Goal: Transaction & Acquisition: Obtain resource

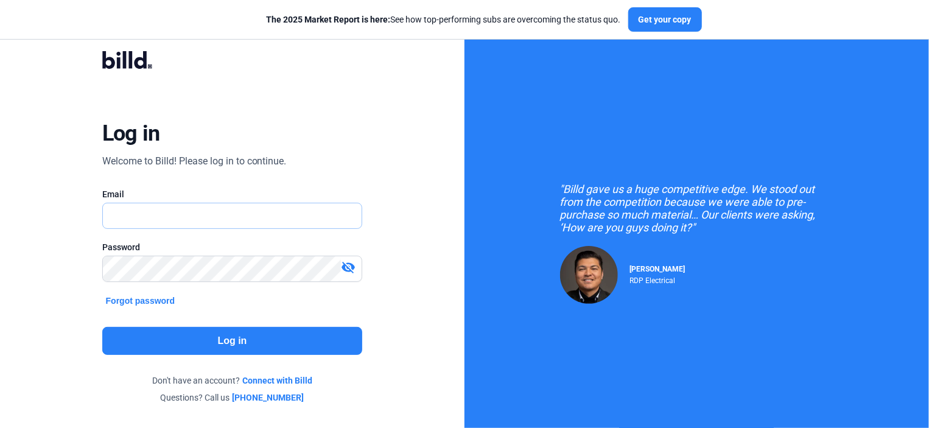
click at [112, 215] on input "text" at bounding box center [226, 215] width 246 height 25
type input "[PERSON_NAME][EMAIL_ADDRESS][DOMAIN_NAME]"
click at [228, 343] on button "Log in" at bounding box center [232, 341] width 261 height 28
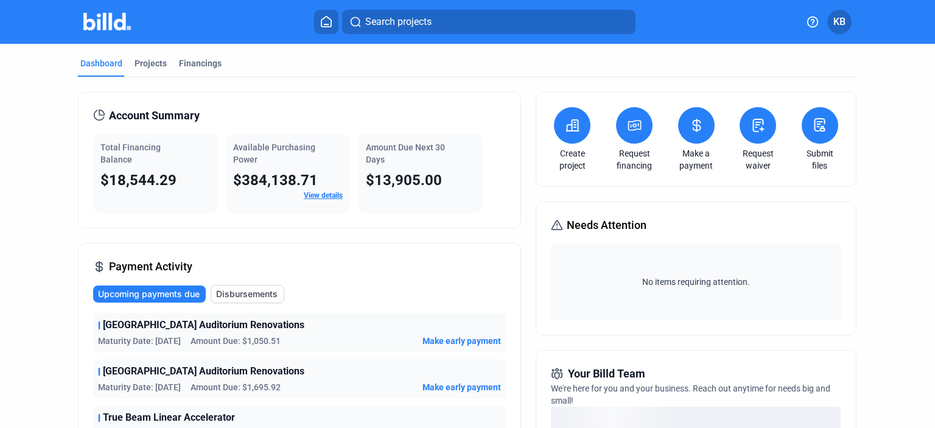
click at [638, 127] on icon at bounding box center [635, 126] width 12 height 10
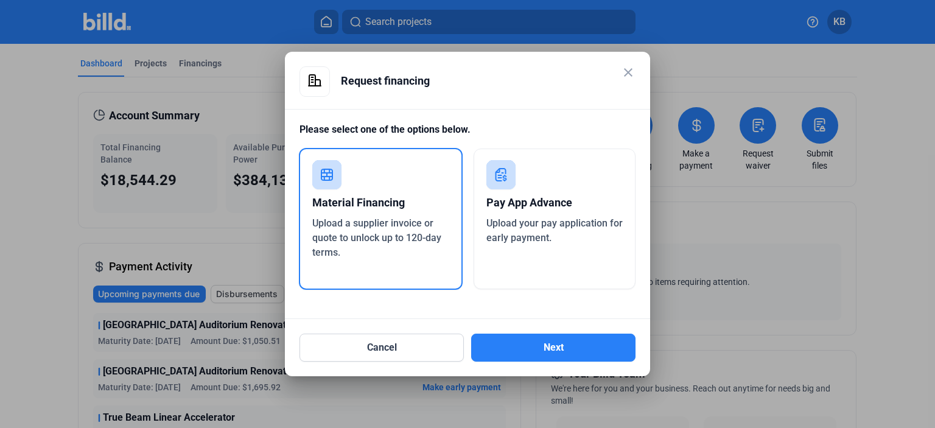
click at [373, 220] on span "Upload a supplier invoice or quote to unlock up to 120-day terms." at bounding box center [376, 237] width 129 height 41
click at [555, 342] on button "Next" at bounding box center [553, 348] width 164 height 28
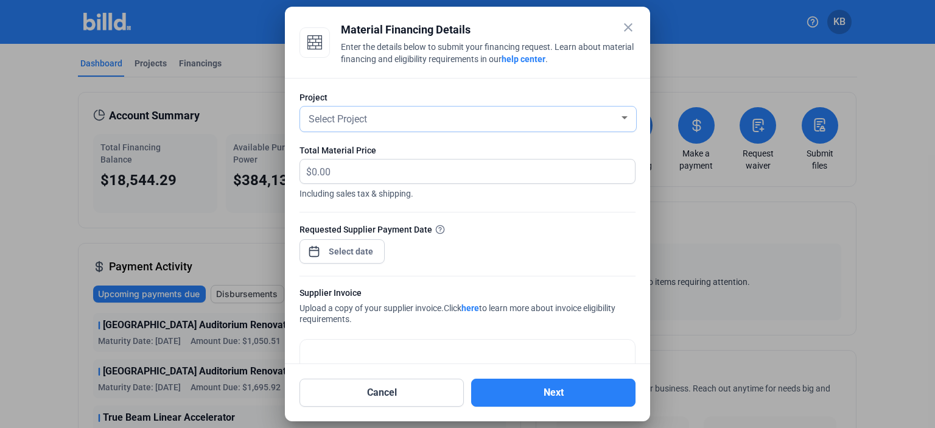
click at [619, 114] on div at bounding box center [624, 118] width 11 height 10
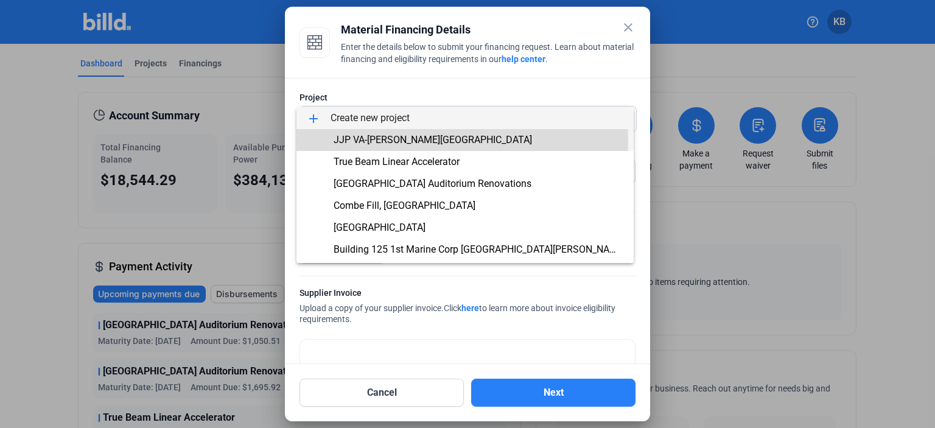
click at [392, 141] on span "JJP VA-[PERSON_NAME][GEOGRAPHIC_DATA]" at bounding box center [433, 140] width 199 height 12
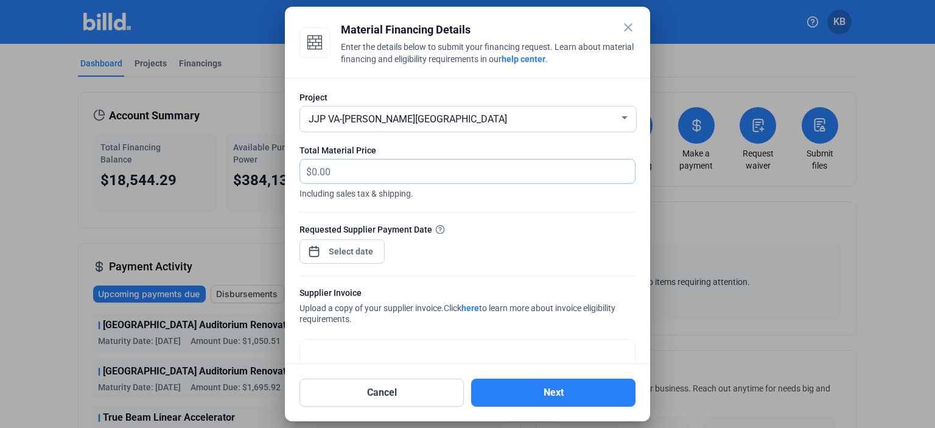
click at [337, 171] on input "text" at bounding box center [473, 172] width 323 height 24
type input "1,566.33"
click at [339, 251] on div "close Material Financing Details Enter the details below to submit your financi…" at bounding box center [467, 214] width 935 height 428
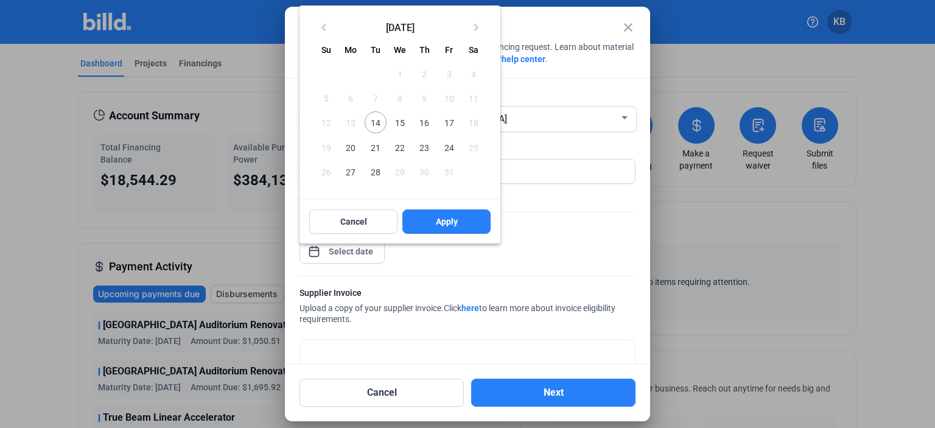
click at [378, 122] on span "14" at bounding box center [376, 122] width 22 height 22
click at [442, 221] on span "Apply" at bounding box center [447, 222] width 22 height 12
type input "[DATE]"
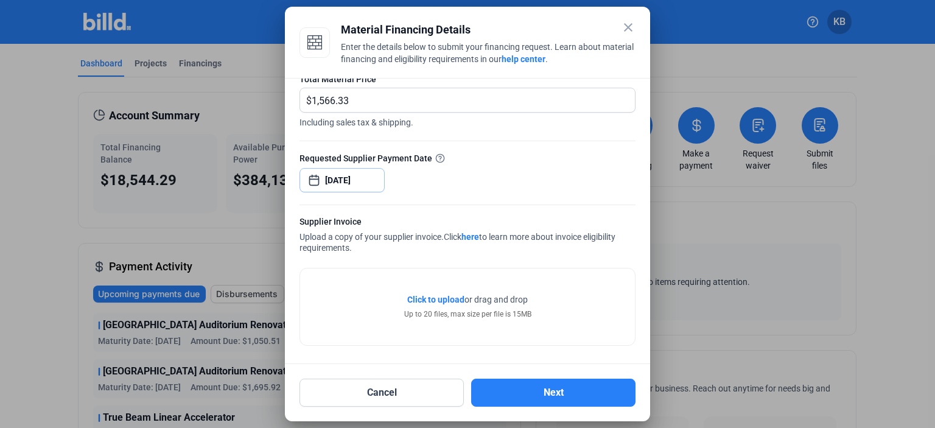
scroll to position [72, 0]
click at [431, 298] on span "Click to upload" at bounding box center [435, 299] width 57 height 10
click at [445, 298] on span "Click to upload" at bounding box center [435, 299] width 57 height 10
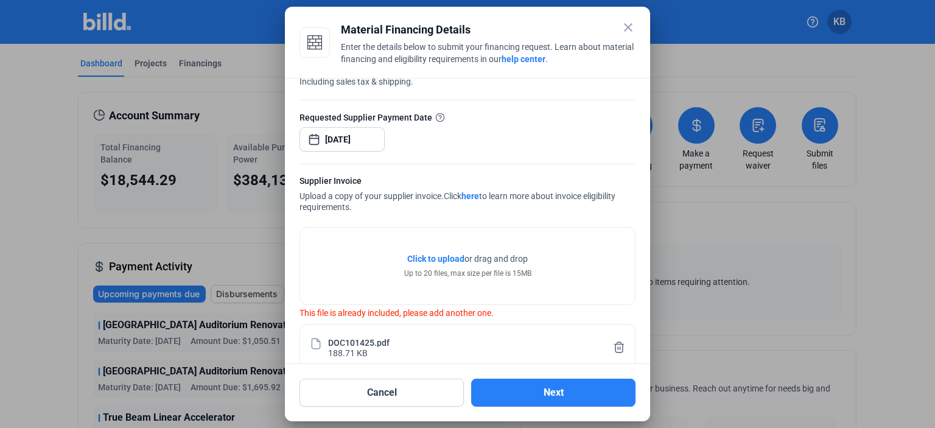
scroll to position [130, 0]
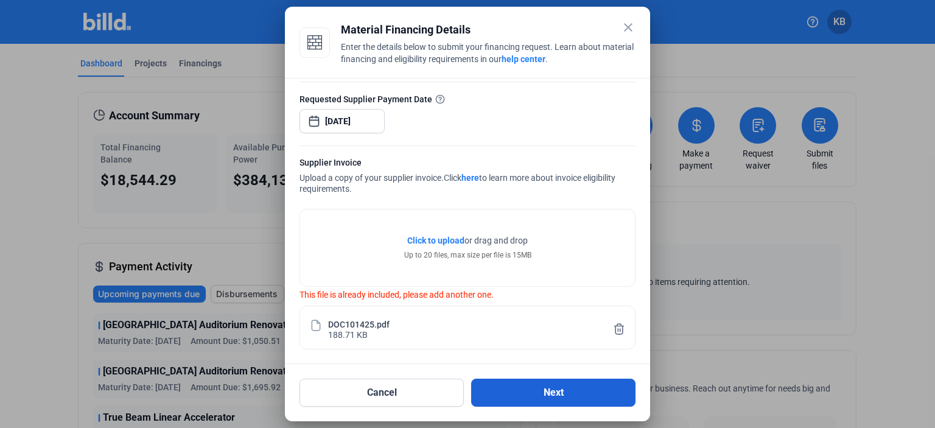
click at [552, 391] on button "Next" at bounding box center [553, 393] width 164 height 28
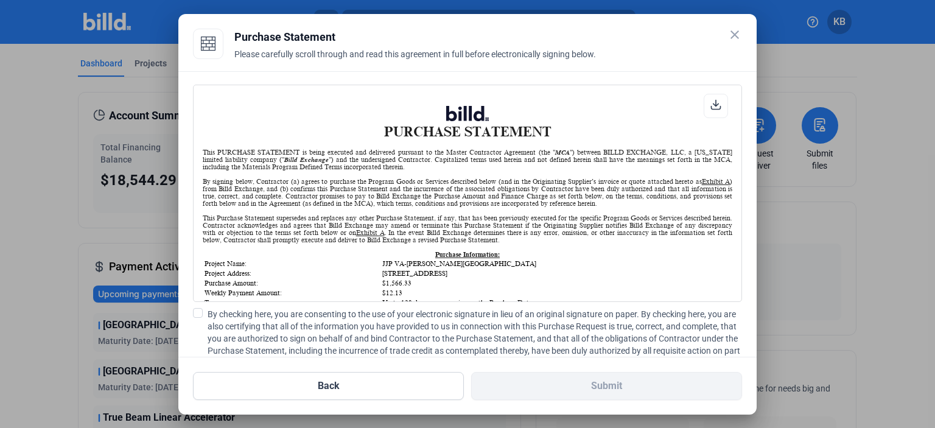
scroll to position [0, 0]
click at [197, 313] on span at bounding box center [198, 313] width 10 height 10
click at [0, 0] on input "By checking here, you are consenting to the use of your electronic signature in…" at bounding box center [0, 0] width 0 height 0
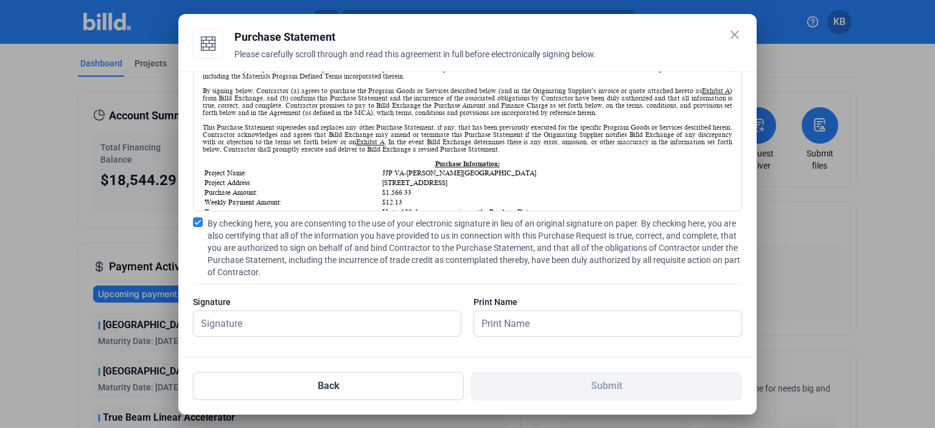
scroll to position [97, 0]
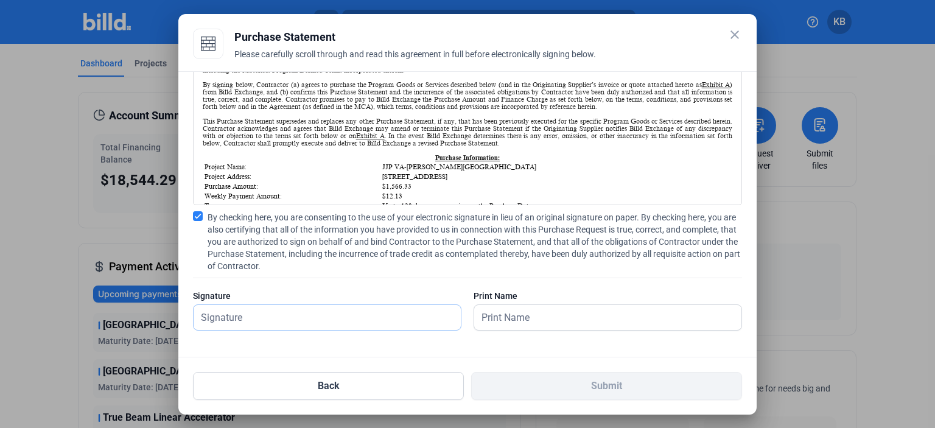
click at [227, 321] on input "text" at bounding box center [321, 317] width 254 height 25
type input "[PERSON_NAME]"
click at [488, 320] on input "text" at bounding box center [601, 317] width 254 height 25
type input "[PERSON_NAME]"
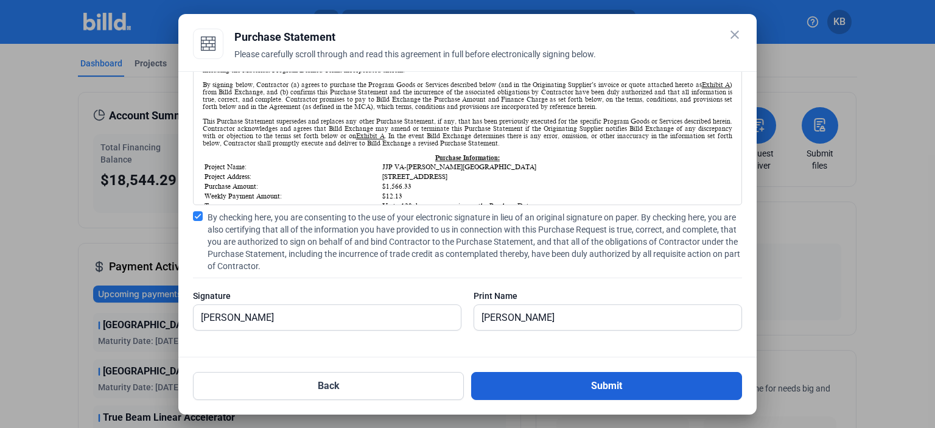
click at [598, 387] on button "Submit" at bounding box center [606, 386] width 271 height 28
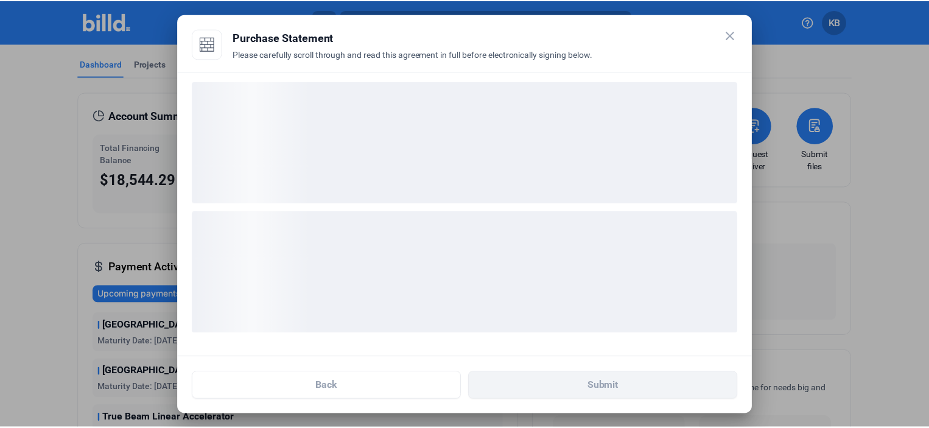
scroll to position [2, 0]
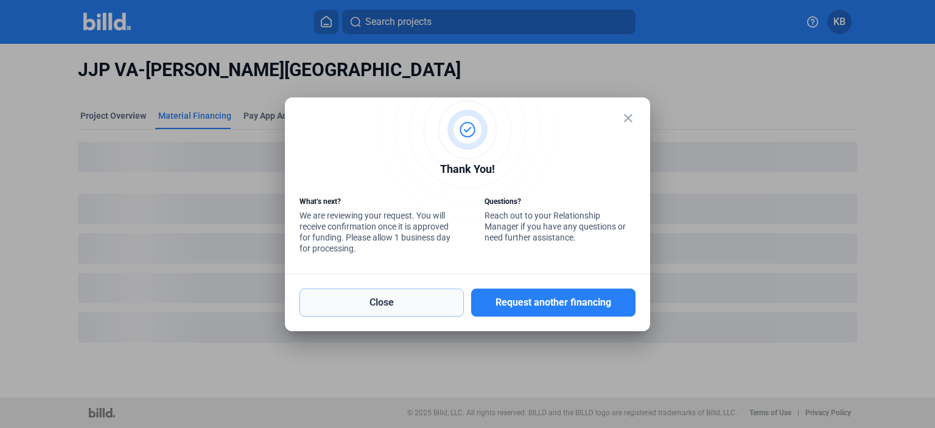
click at [376, 303] on button "Close" at bounding box center [382, 303] width 164 height 28
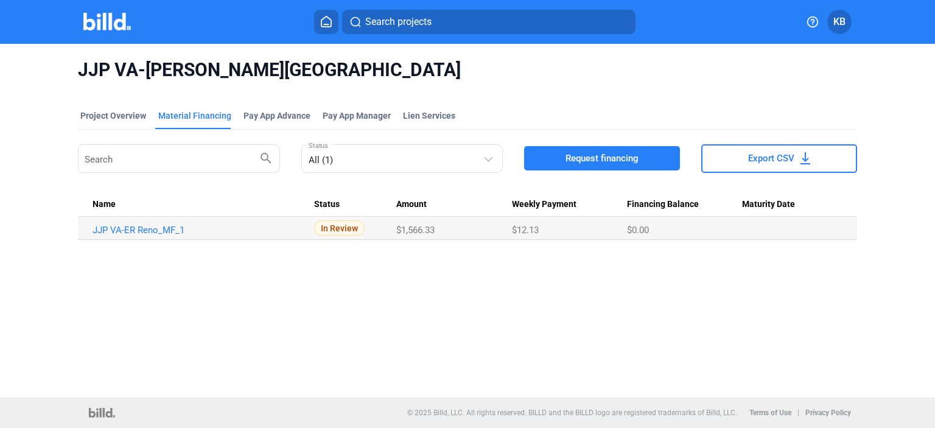
click at [843, 23] on span "KB" at bounding box center [840, 22] width 12 height 15
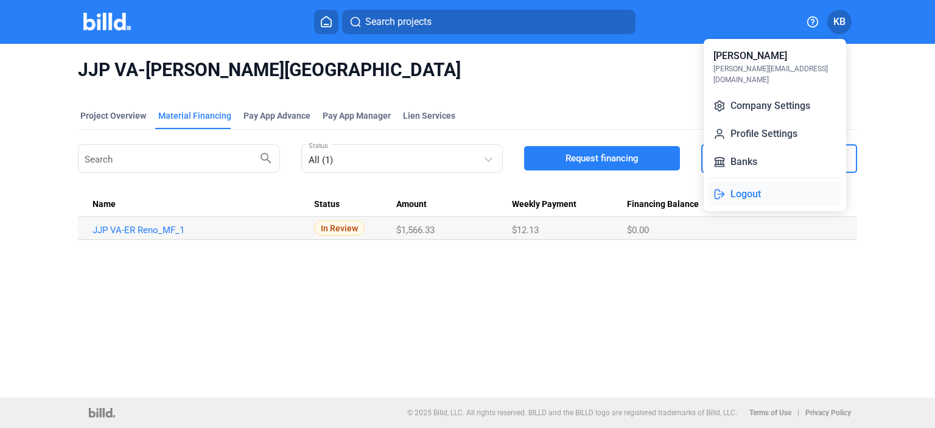
click at [751, 182] on button "Logout" at bounding box center [775, 194] width 133 height 24
